Goal: Task Accomplishment & Management: Complete application form

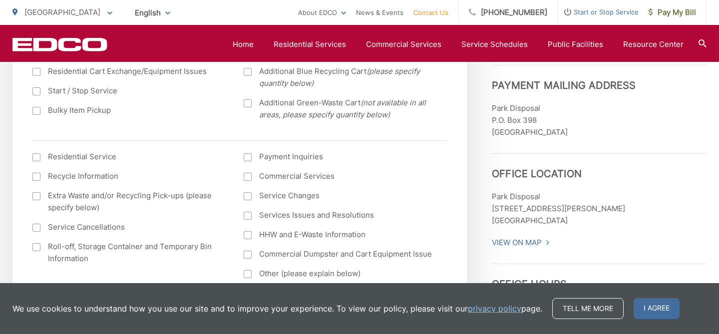
scroll to position [397, 0]
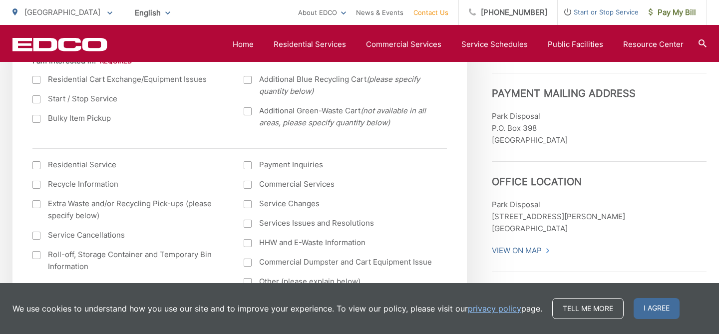
click at [248, 168] on div at bounding box center [248, 165] width 8 height 8
click at [0, 0] on input "Payment Inquiries" at bounding box center [0, 0] width 0 height 0
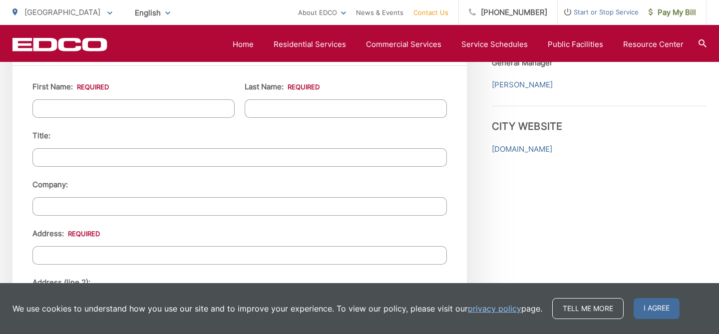
scroll to position [931, 0]
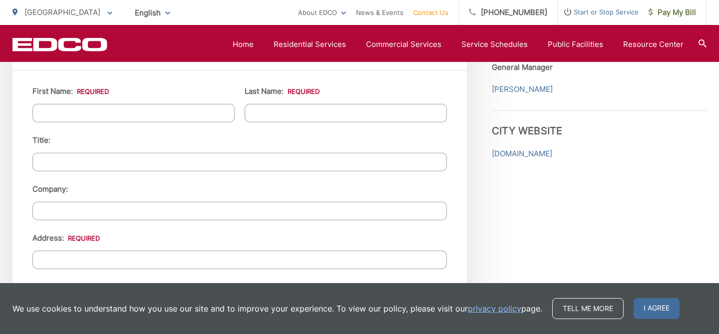
click at [94, 108] on input "First Name: *" at bounding box center [133, 113] width 202 height 18
type input "kimberly"
click at [266, 115] on input "Last Name: *" at bounding box center [346, 113] width 202 height 18
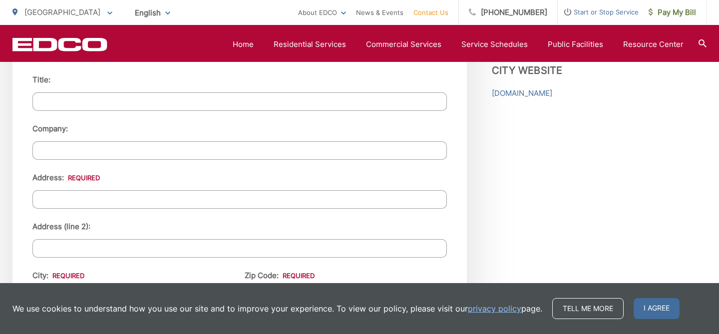
scroll to position [992, 0]
type input "ai"
click at [81, 210] on ul "First Name: * kimberly Last Name: * ai Title: Company: Address: * Address (line…" at bounding box center [239, 259] width 414 height 471
click at [75, 199] on input "Address: *" at bounding box center [239, 199] width 414 height 18
type input "6920 san alfredo cir"
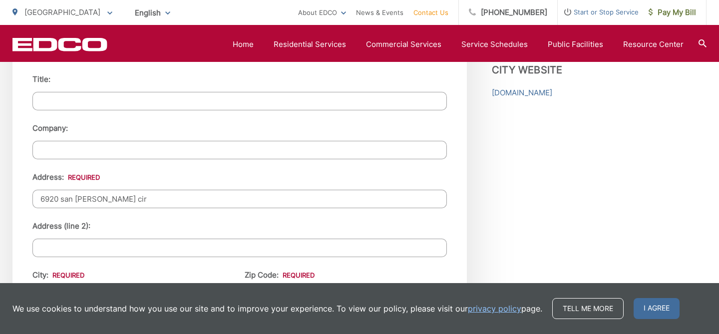
click at [67, 248] on input "Address (line 2):" at bounding box center [239, 248] width 414 height 18
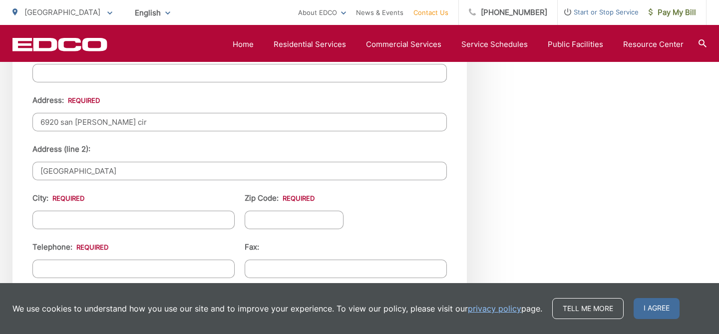
scroll to position [1080, 0]
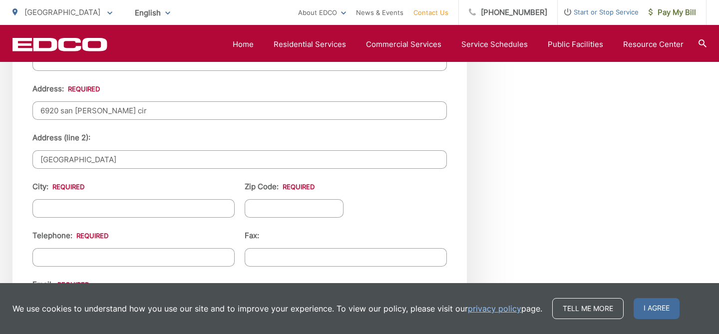
type input "buena park"
click at [88, 211] on input "City: *" at bounding box center [133, 208] width 202 height 18
type input "buena park"
click at [264, 217] on input "Zip Code: *" at bounding box center [294, 208] width 99 height 18
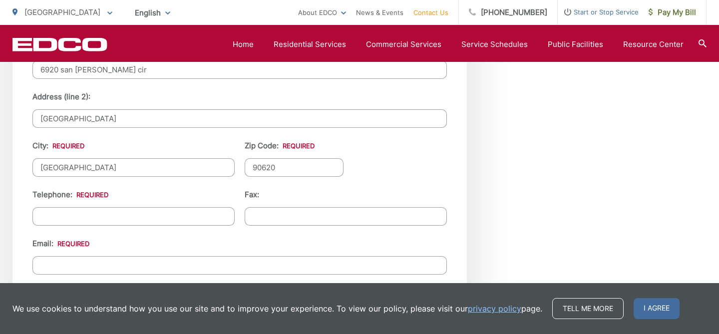
scroll to position [1121, 0]
type input "90620"
click at [87, 223] on input "(___) ___-____" at bounding box center [133, 217] width 202 height 18
type input "(714) 322-4824"
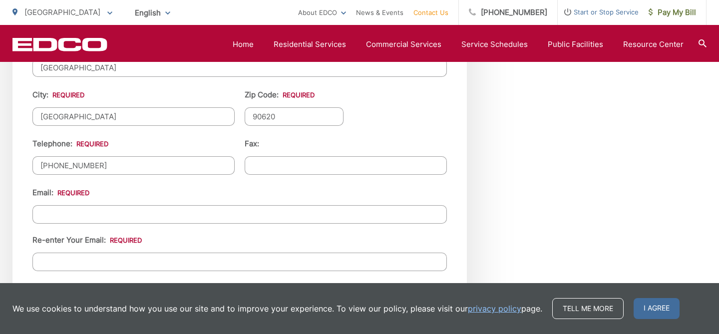
scroll to position [1175, 0]
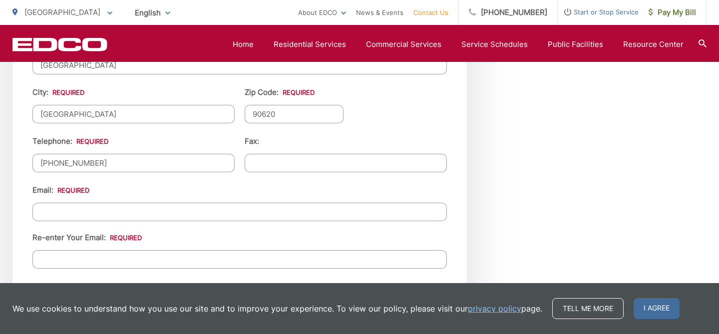
click at [80, 215] on input "Email *" at bounding box center [239, 212] width 414 height 18
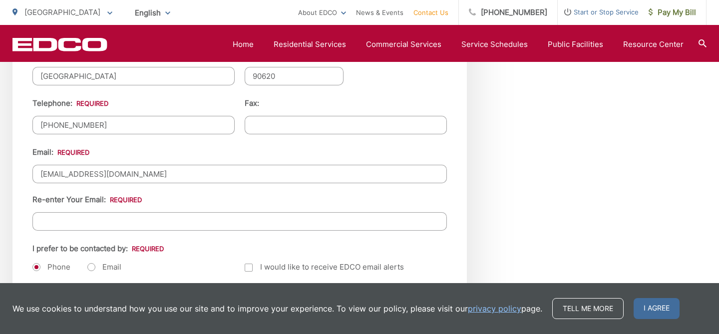
scroll to position [1221, 0]
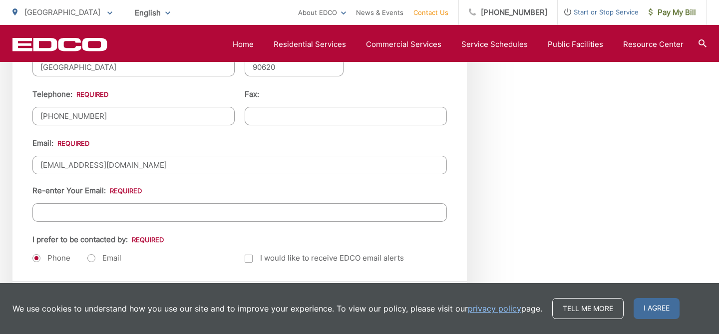
type input "yogikimberly65@gmail.com"
click at [63, 216] on input "Re-enter Your Email:" at bounding box center [239, 212] width 414 height 18
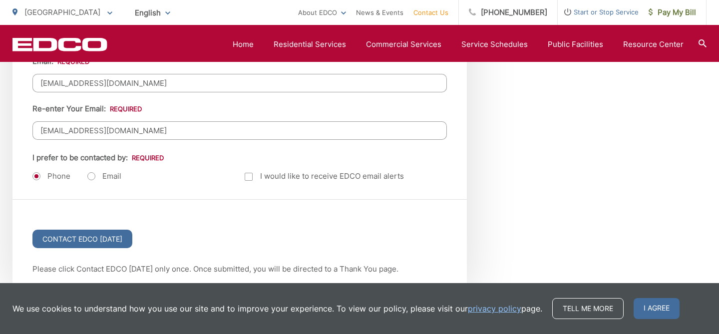
scroll to position [1310, 0]
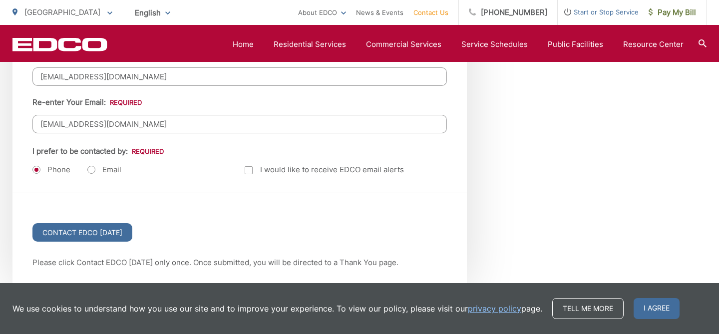
type input "yogikimberly65@gmail.com"
click at [248, 172] on div at bounding box center [249, 170] width 8 height 8
click at [0, 0] on input "Email Alerts" at bounding box center [0, 0] width 0 height 0
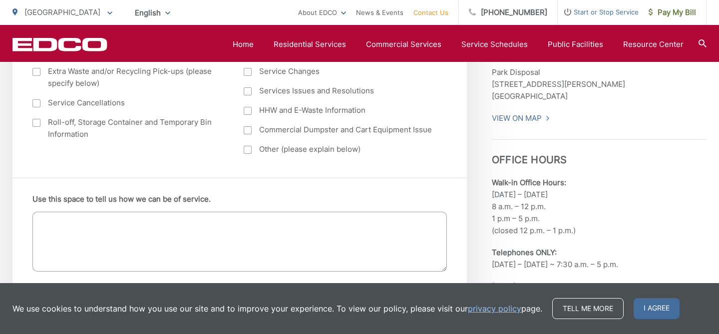
scroll to position [539, 0]
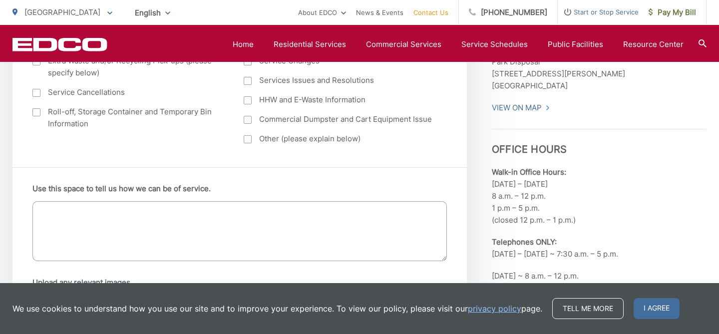
click at [154, 218] on textarea "Use this space to tell us how we can be of service." at bounding box center [239, 231] width 414 height 60
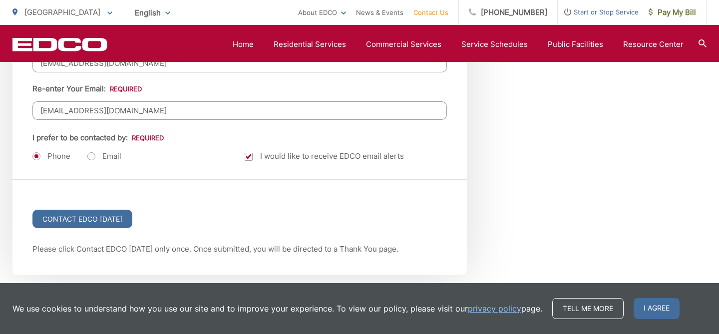
scroll to position [1327, 0]
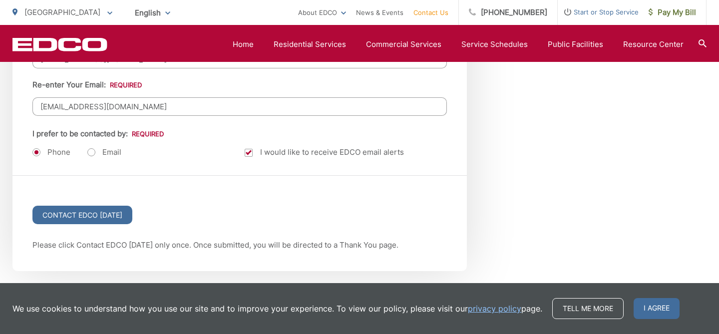
type textarea "hi, i have not receive any bill lately. i m not sure is that the reason my tras…"
click at [92, 150] on label "Email" at bounding box center [104, 152] width 34 height 10
radio input "true"
click at [36, 153] on label "Phone" at bounding box center [51, 152] width 38 height 10
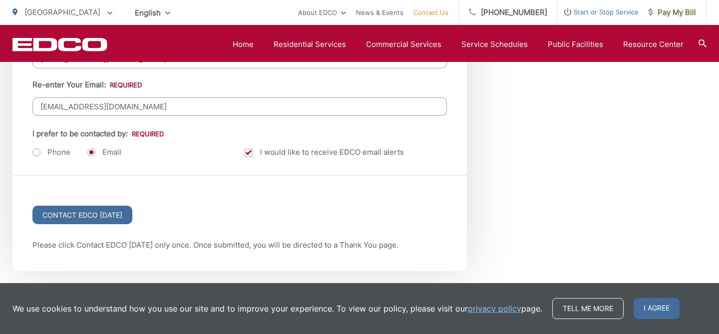
radio input "true"
click at [95, 216] on input "Contact EDCO Today" at bounding box center [82, 215] width 100 height 18
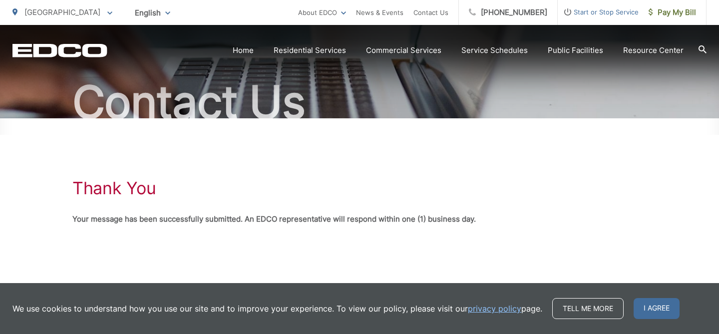
scroll to position [94, 0]
